Goal: Information Seeking & Learning: Learn about a topic

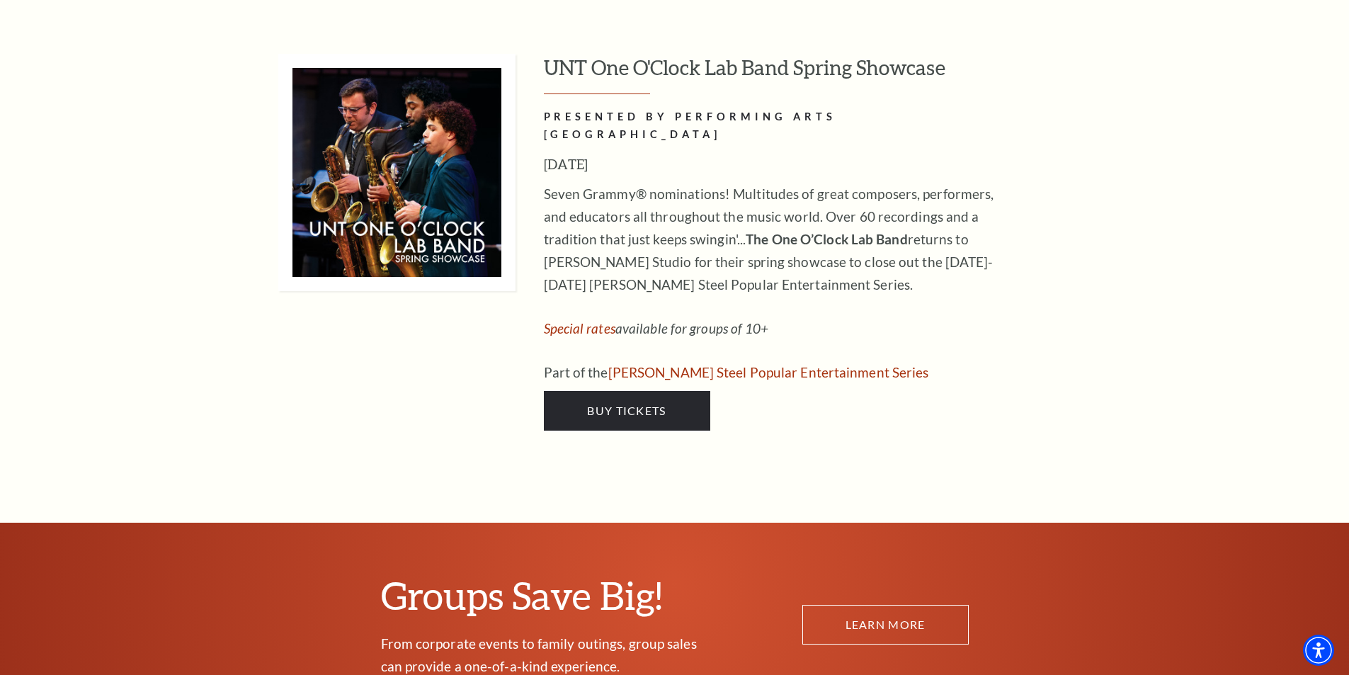
scroll to position [6444, 0]
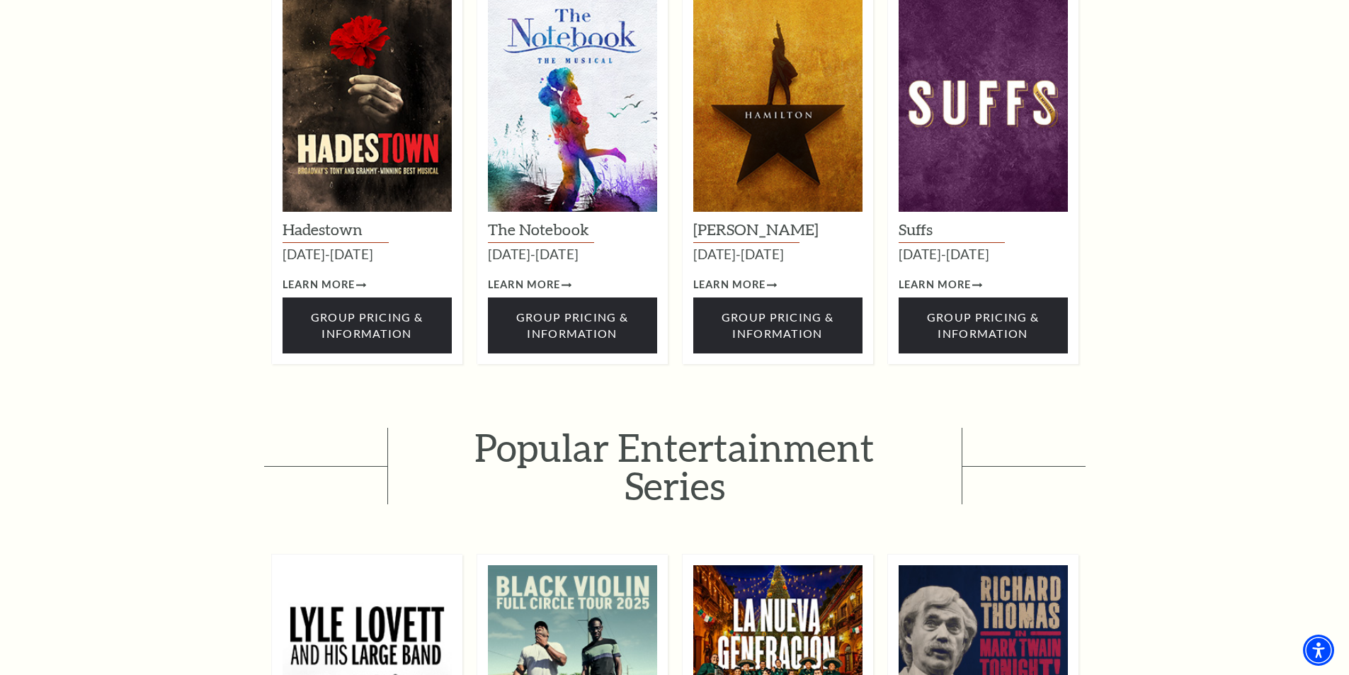
scroll to position [1981, 0]
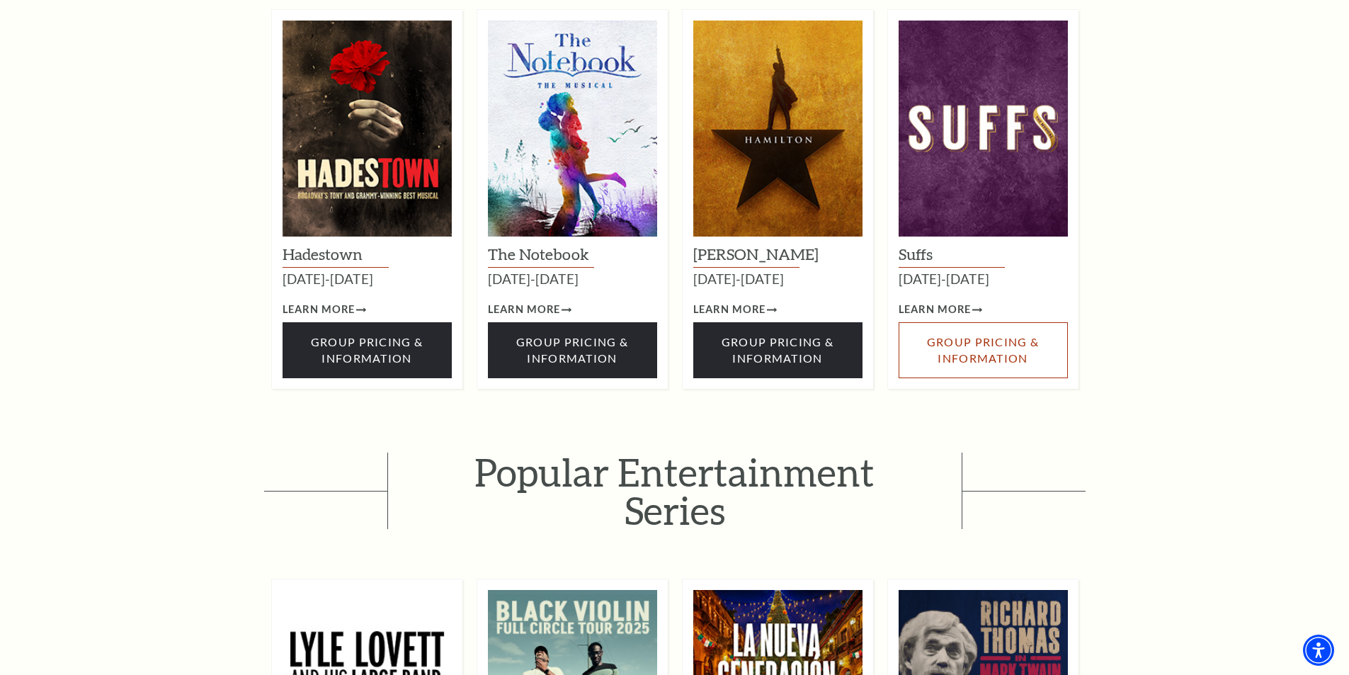
click at [970, 335] on span "Group Pricing & Information" at bounding box center [983, 349] width 112 height 29
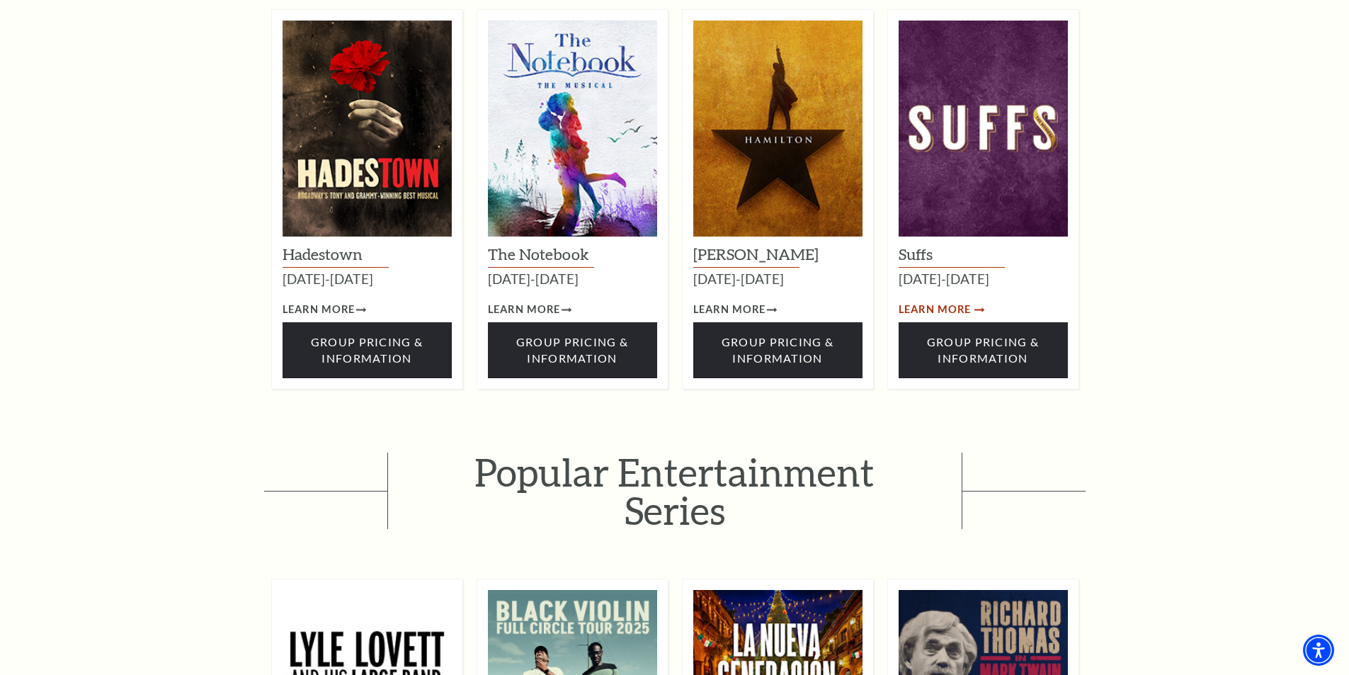
click at [934, 301] on span "Learn More" at bounding box center [935, 310] width 73 height 18
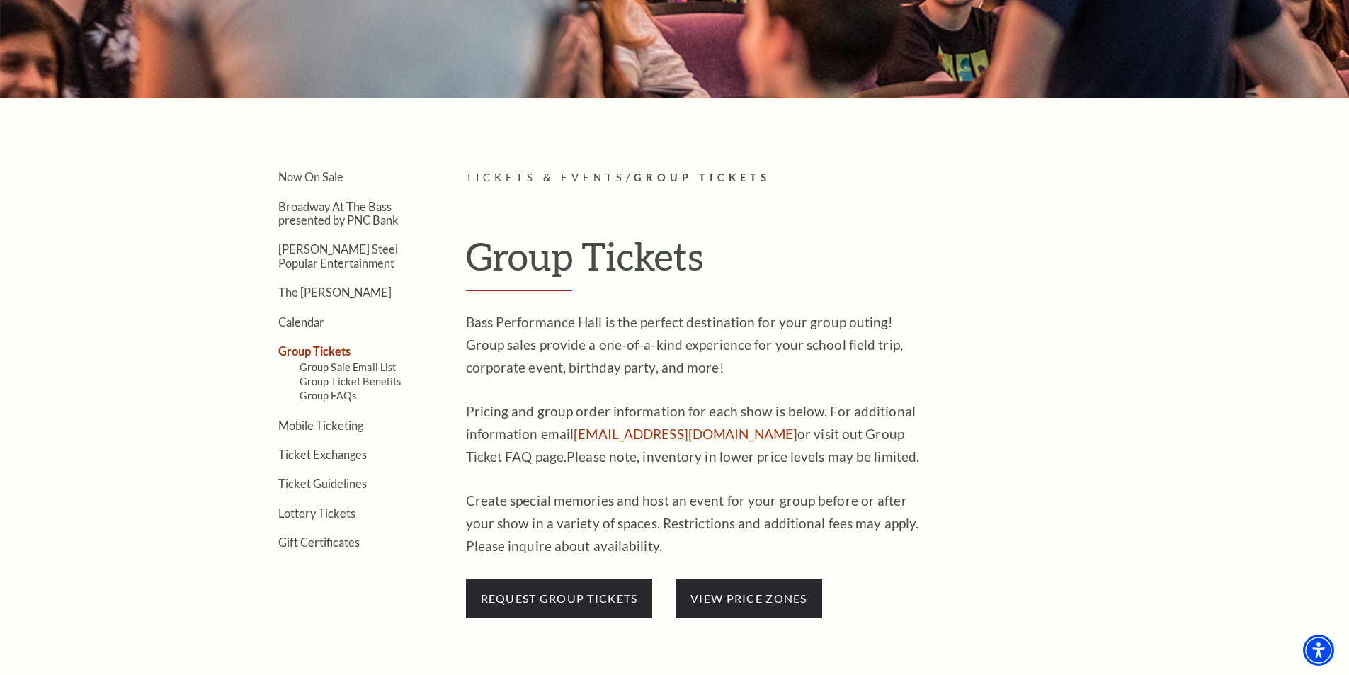
scroll to position [0, 0]
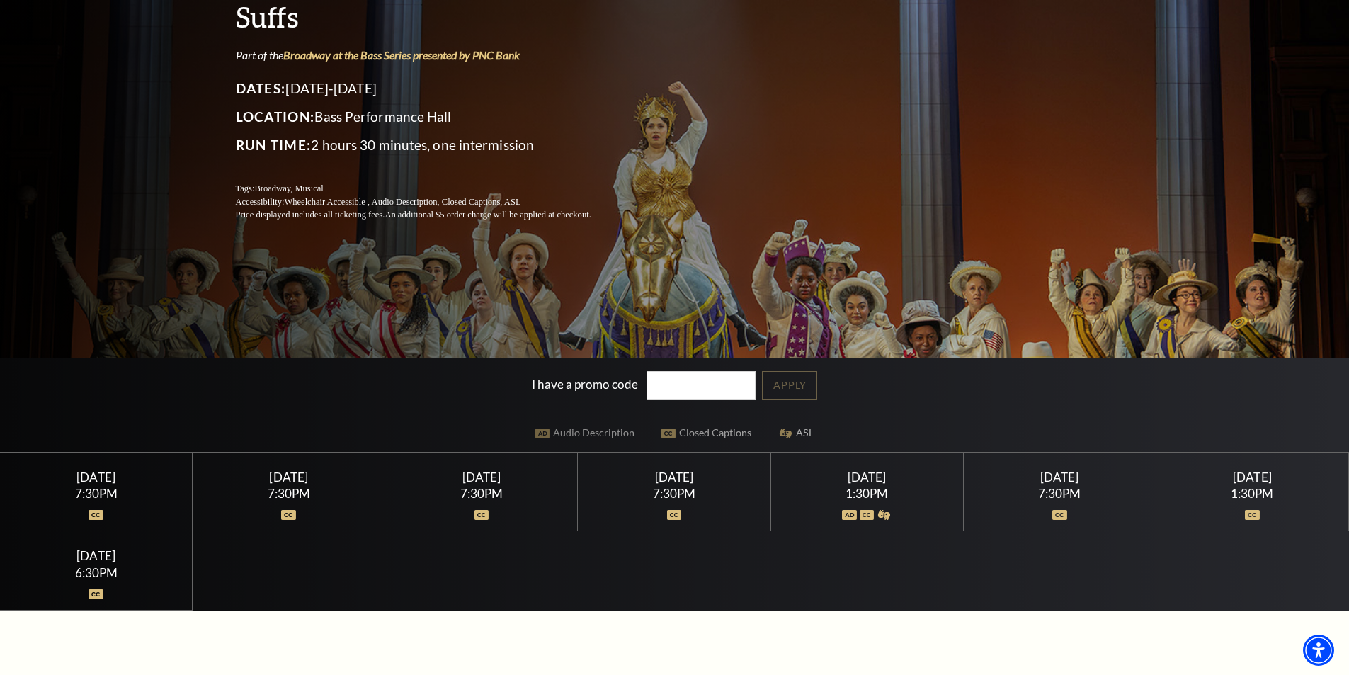
scroll to position [283, 0]
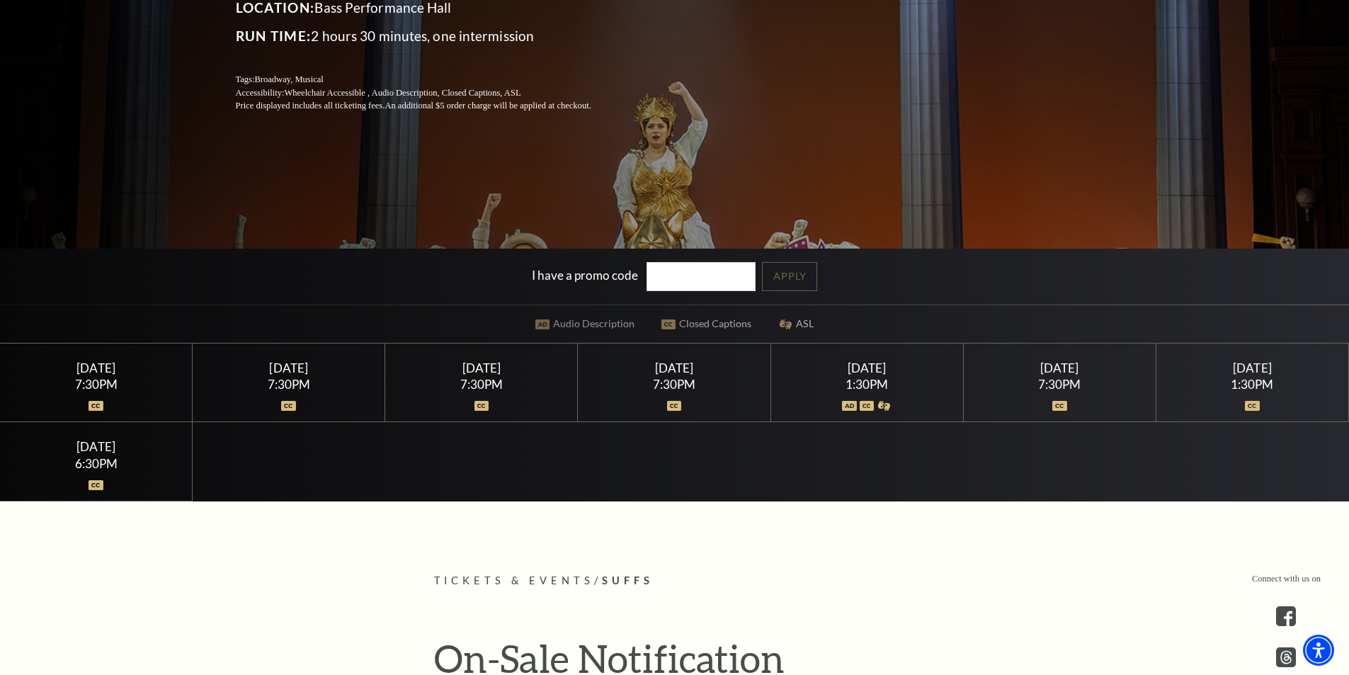
click at [110, 399] on div at bounding box center [96, 397] width 159 height 14
click at [92, 404] on img at bounding box center [96, 406] width 15 height 10
click at [97, 404] on img at bounding box center [96, 406] width 15 height 10
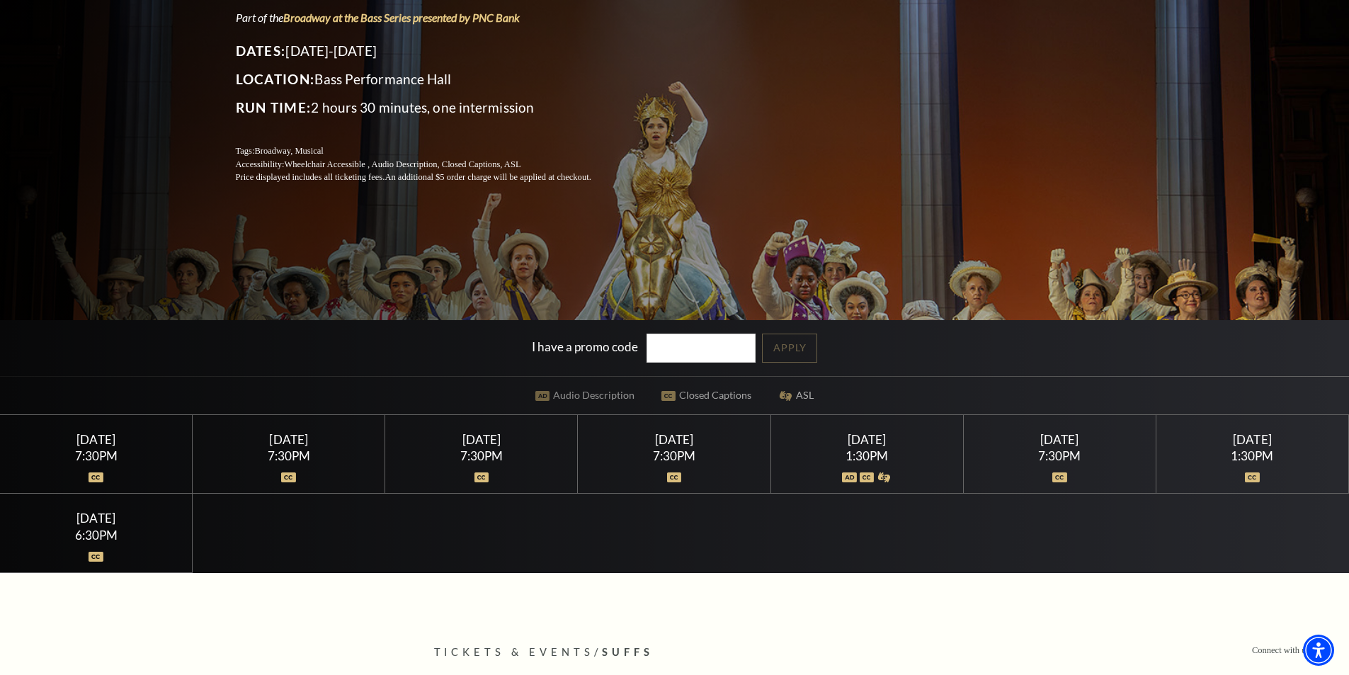
scroll to position [213, 0]
